Goal: Transaction & Acquisition: Subscribe to service/newsletter

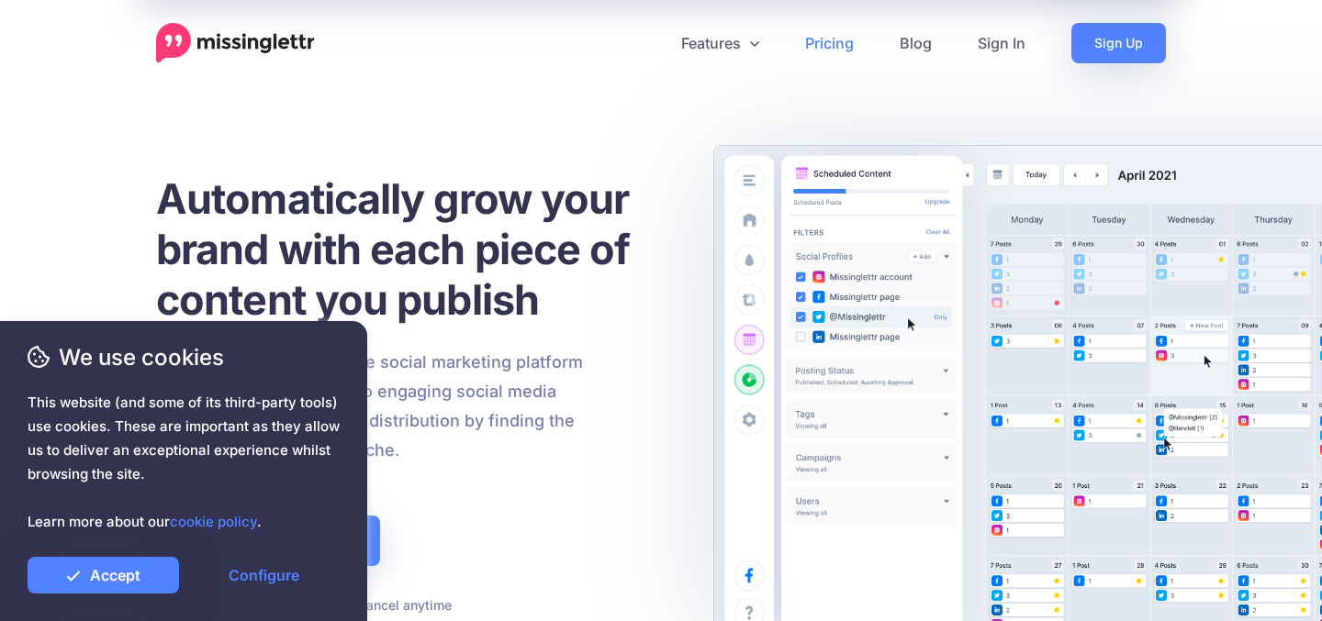
click at [820, 46] on link "Pricing" at bounding box center [829, 43] width 95 height 40
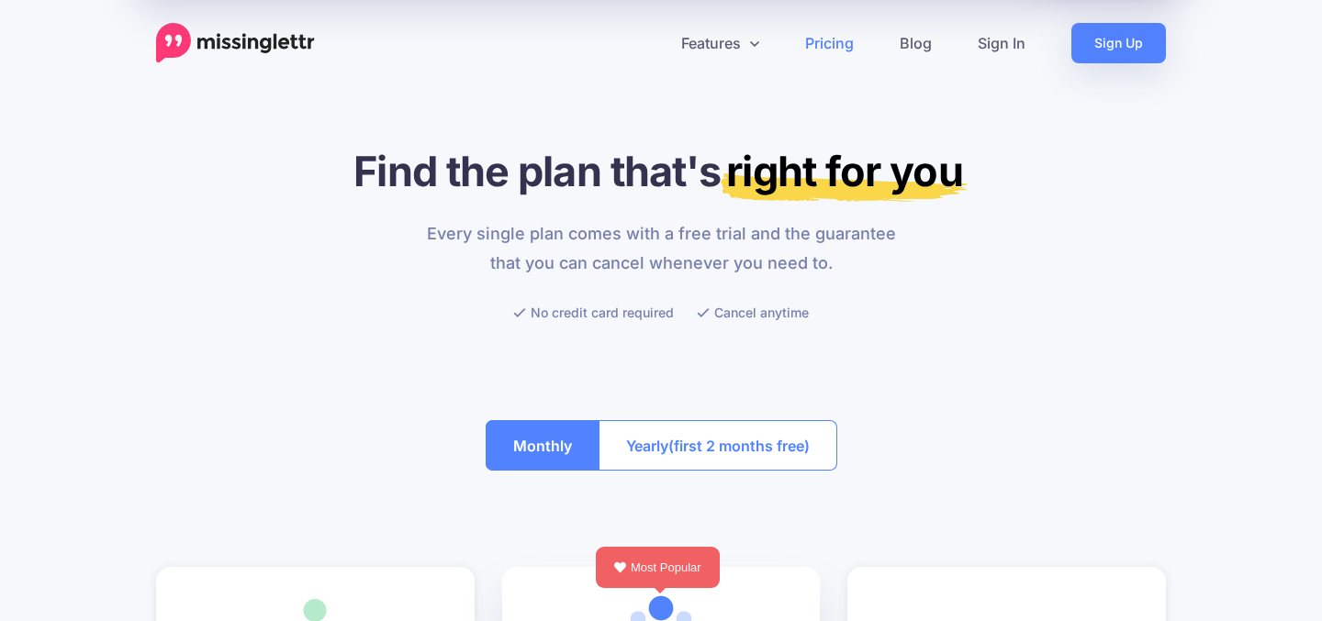
scroll to position [238, 0]
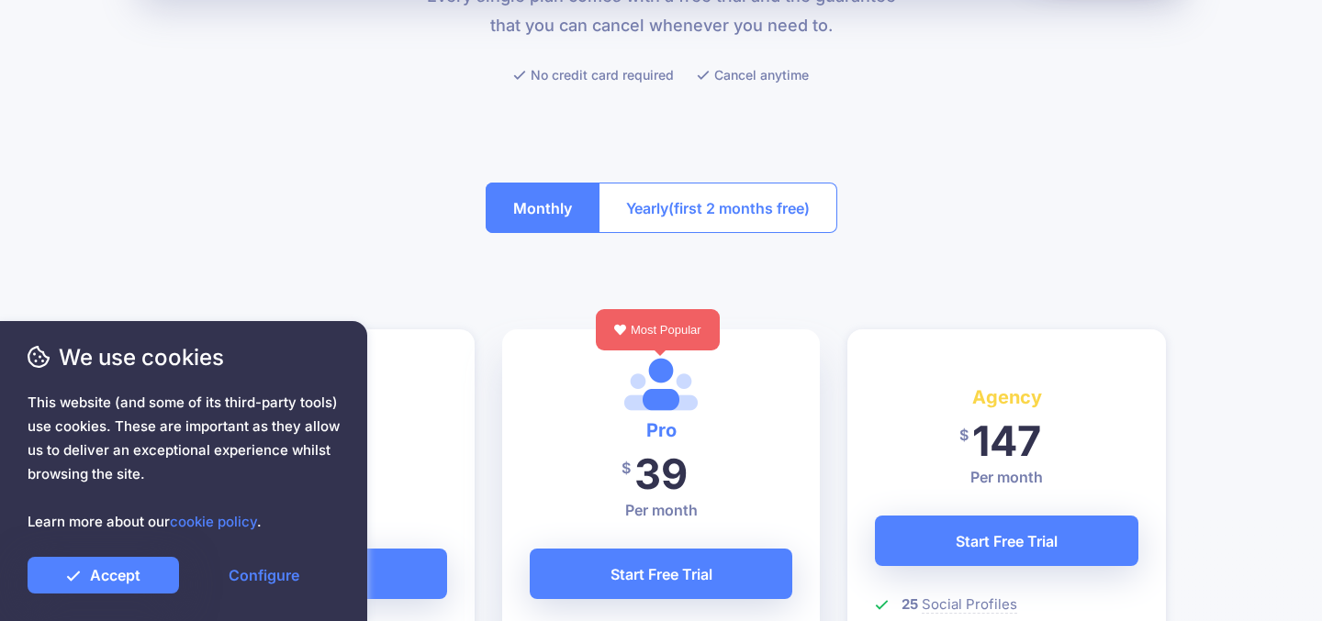
click at [655, 194] on button "Yearly (first 2 months free)" at bounding box center [718, 208] width 239 height 50
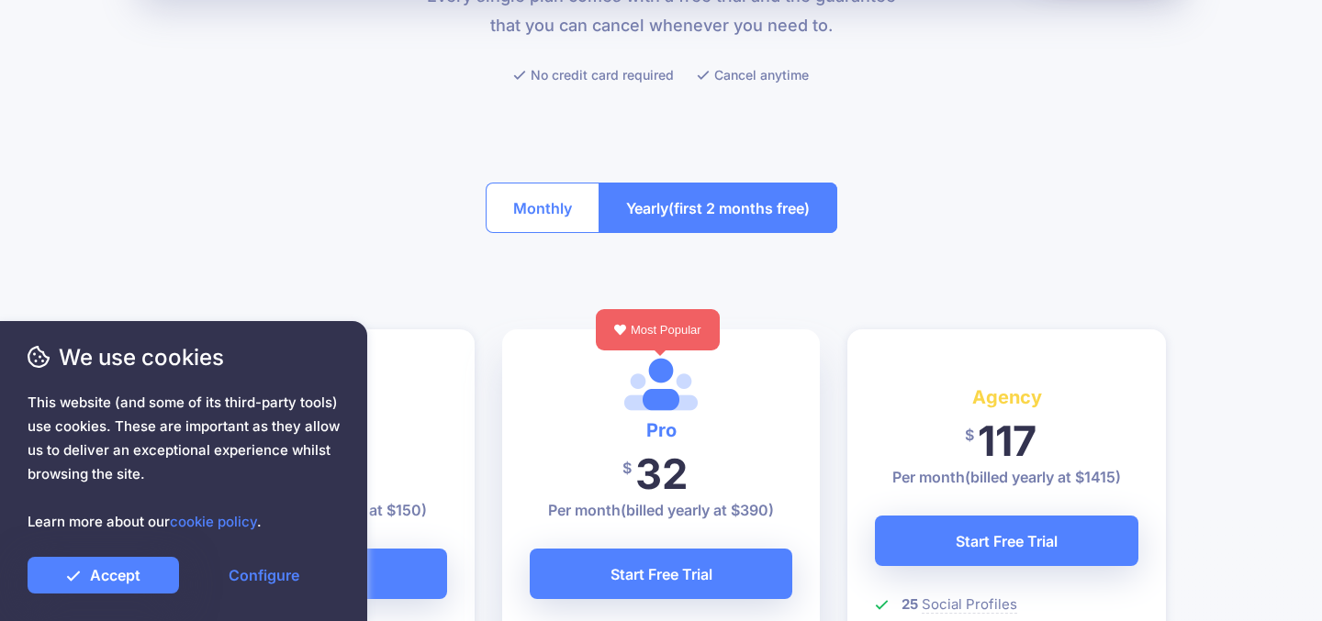
click at [580, 209] on button "Monthly" at bounding box center [543, 208] width 114 height 50
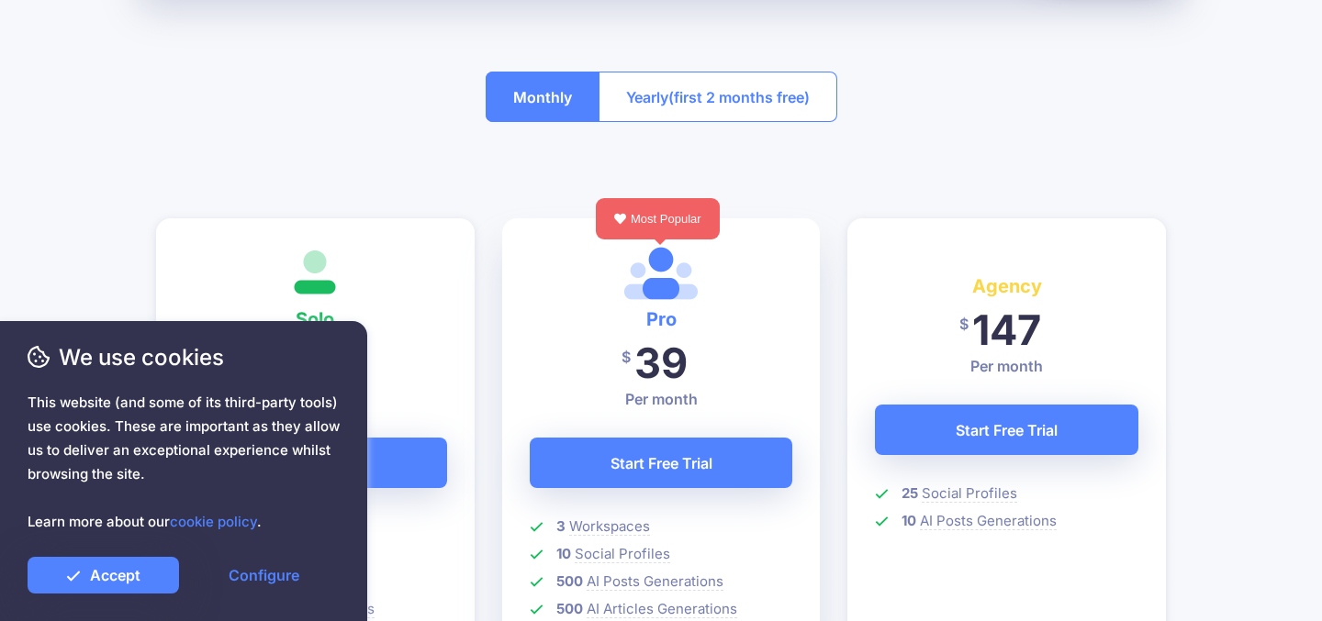
scroll to position [464, 0]
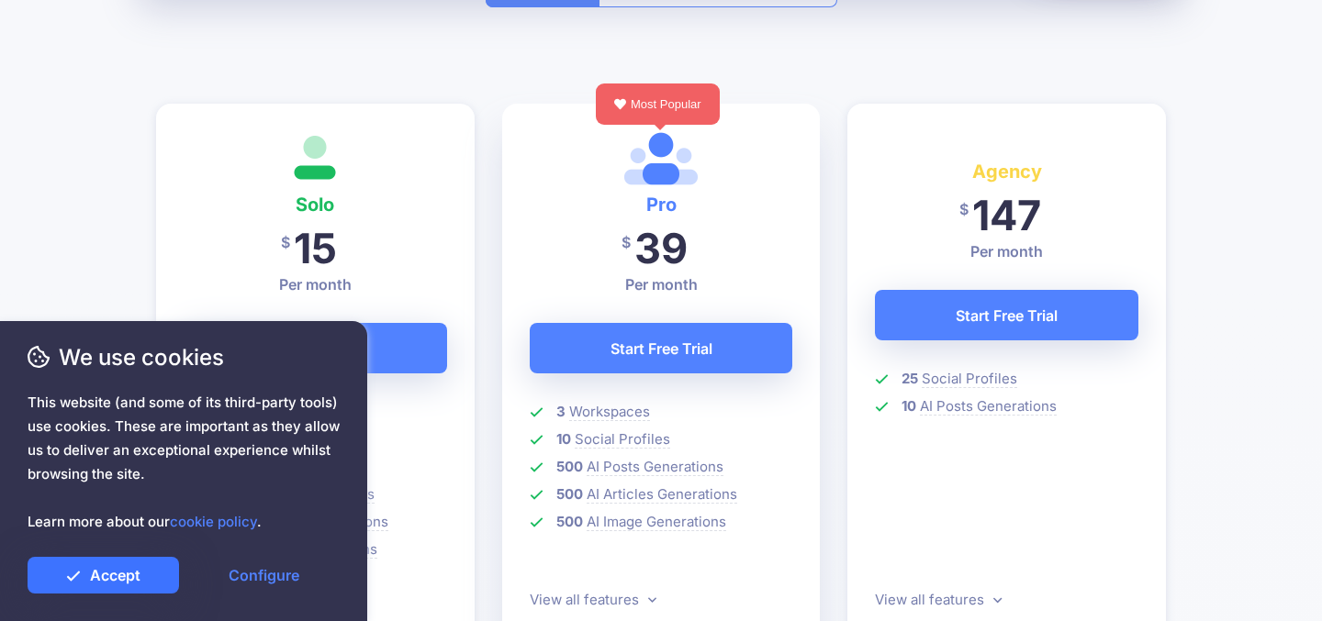
click at [110, 583] on link "Accept" at bounding box center [103, 575] width 151 height 37
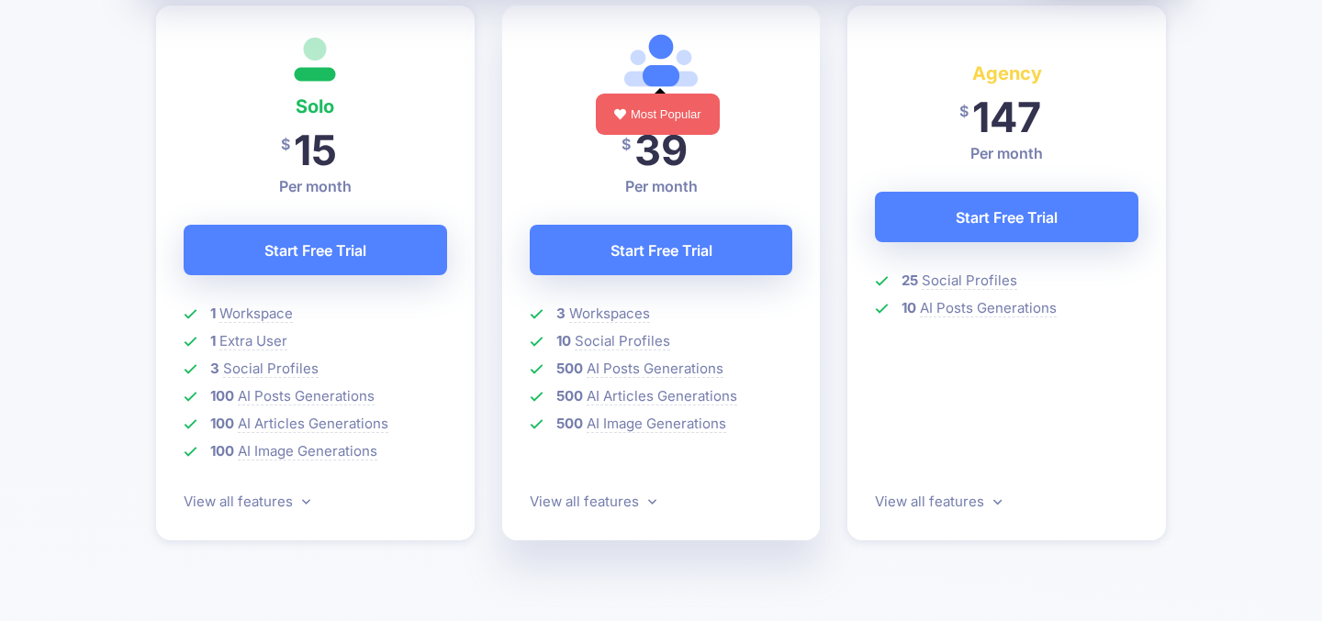
scroll to position [624, 0]
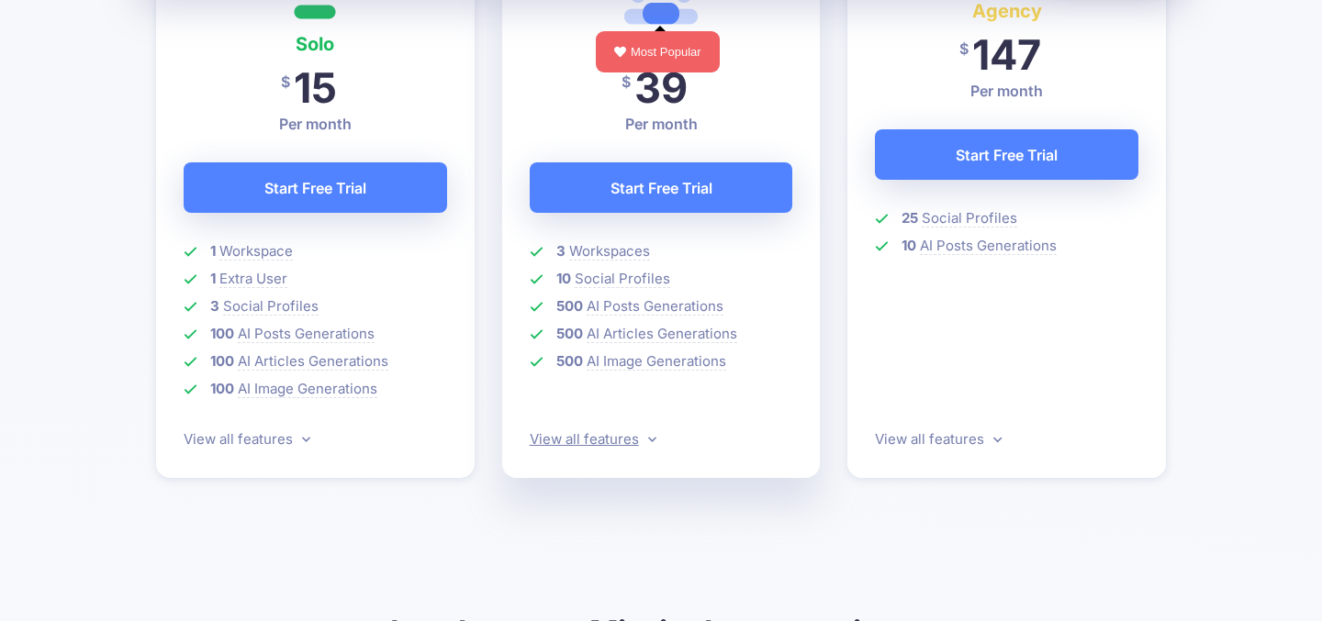
click at [622, 437] on link "View all features" at bounding box center [593, 439] width 127 height 17
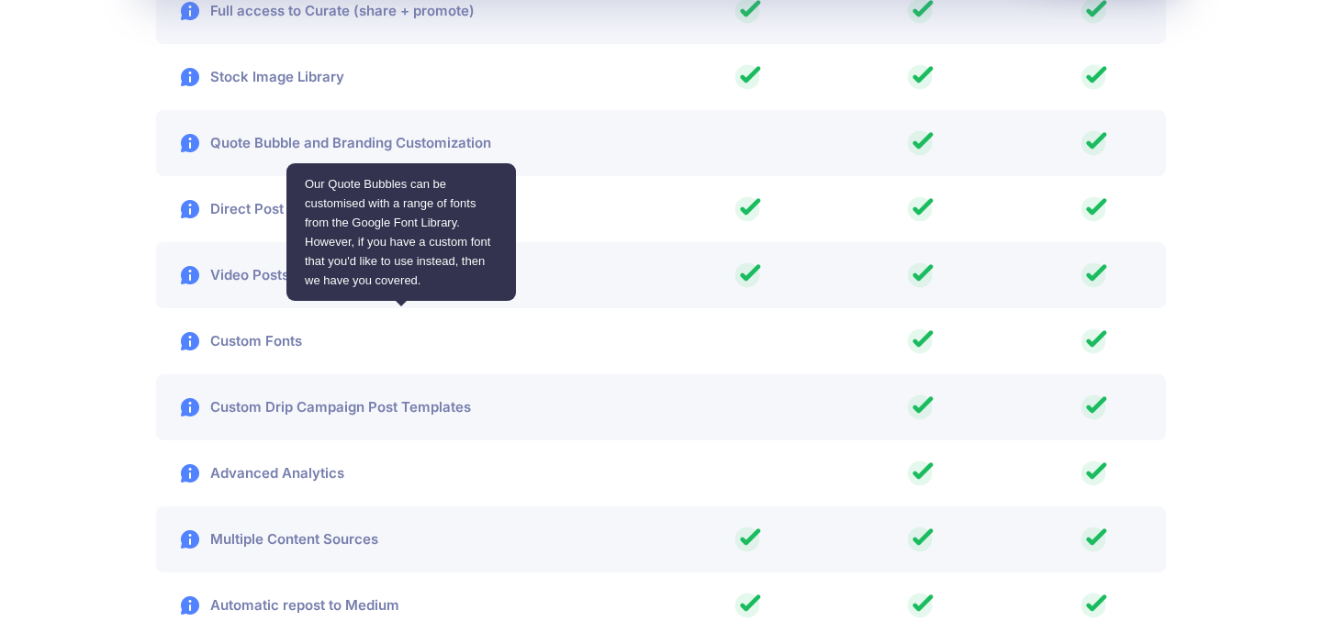
scroll to position [3007, 0]
